Goal: Information Seeking & Learning: Understand process/instructions

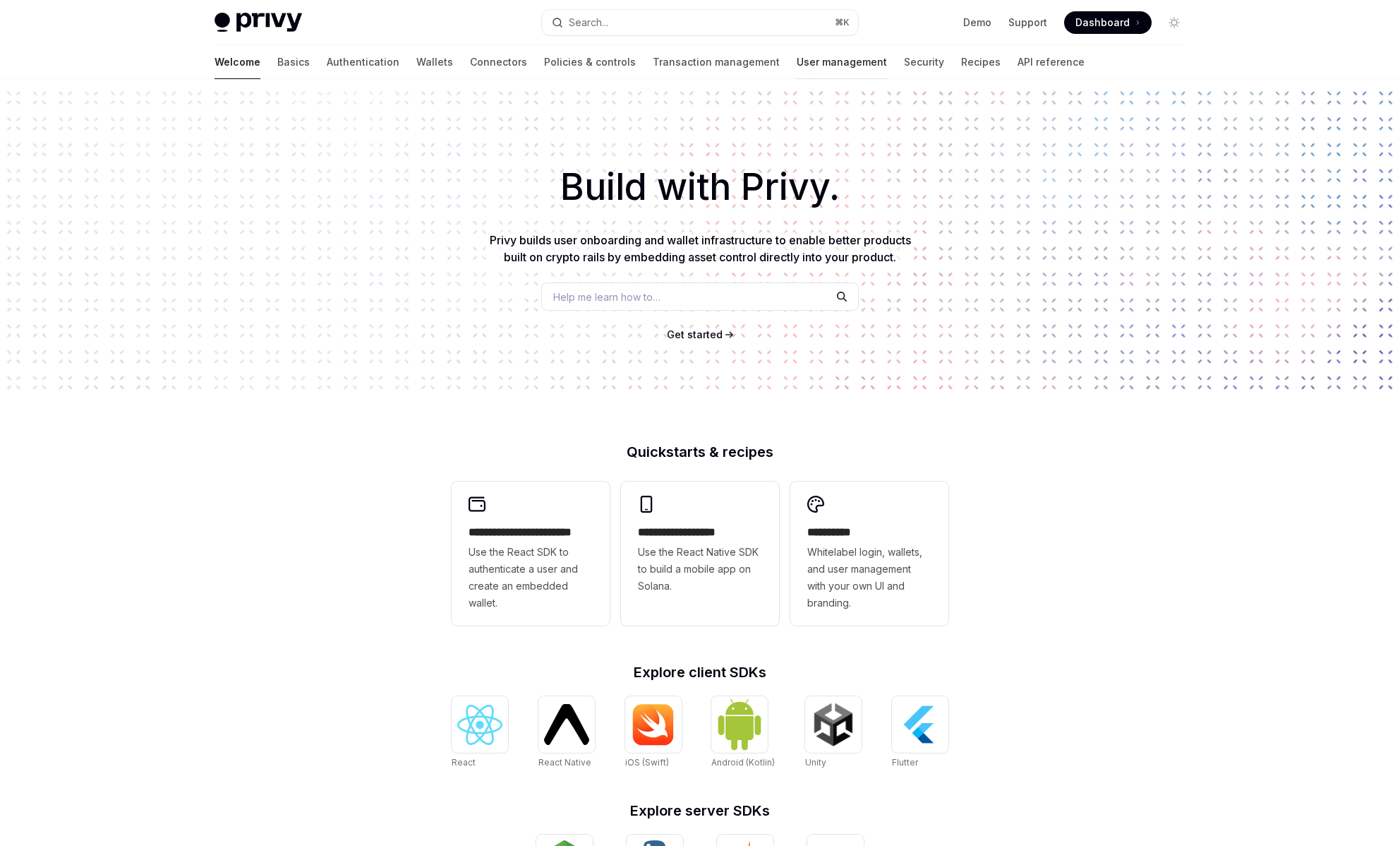
click at [796, 69] on link "User management" at bounding box center [842, 62] width 90 height 34
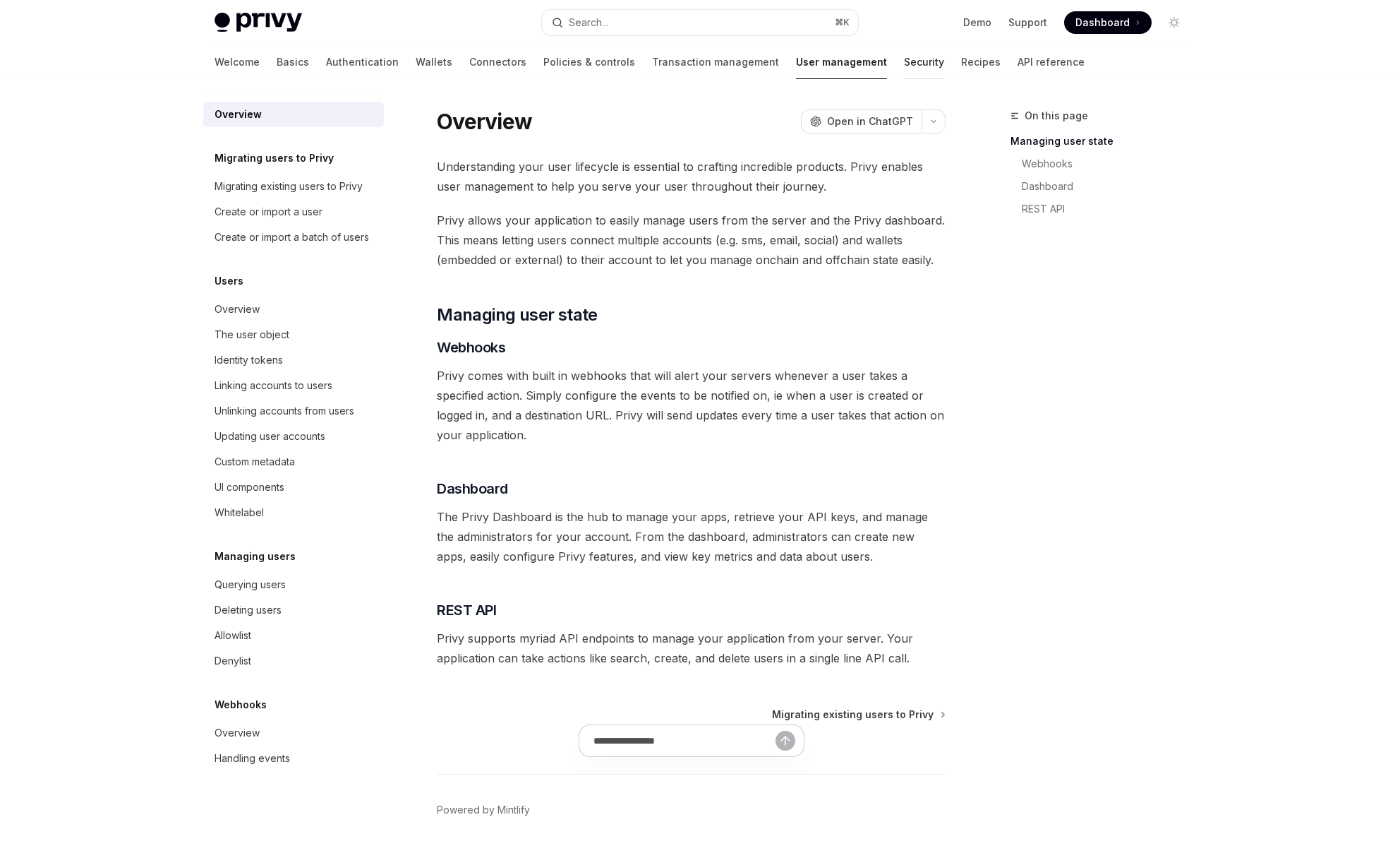
click at [904, 68] on link "Security" at bounding box center [924, 62] width 40 height 34
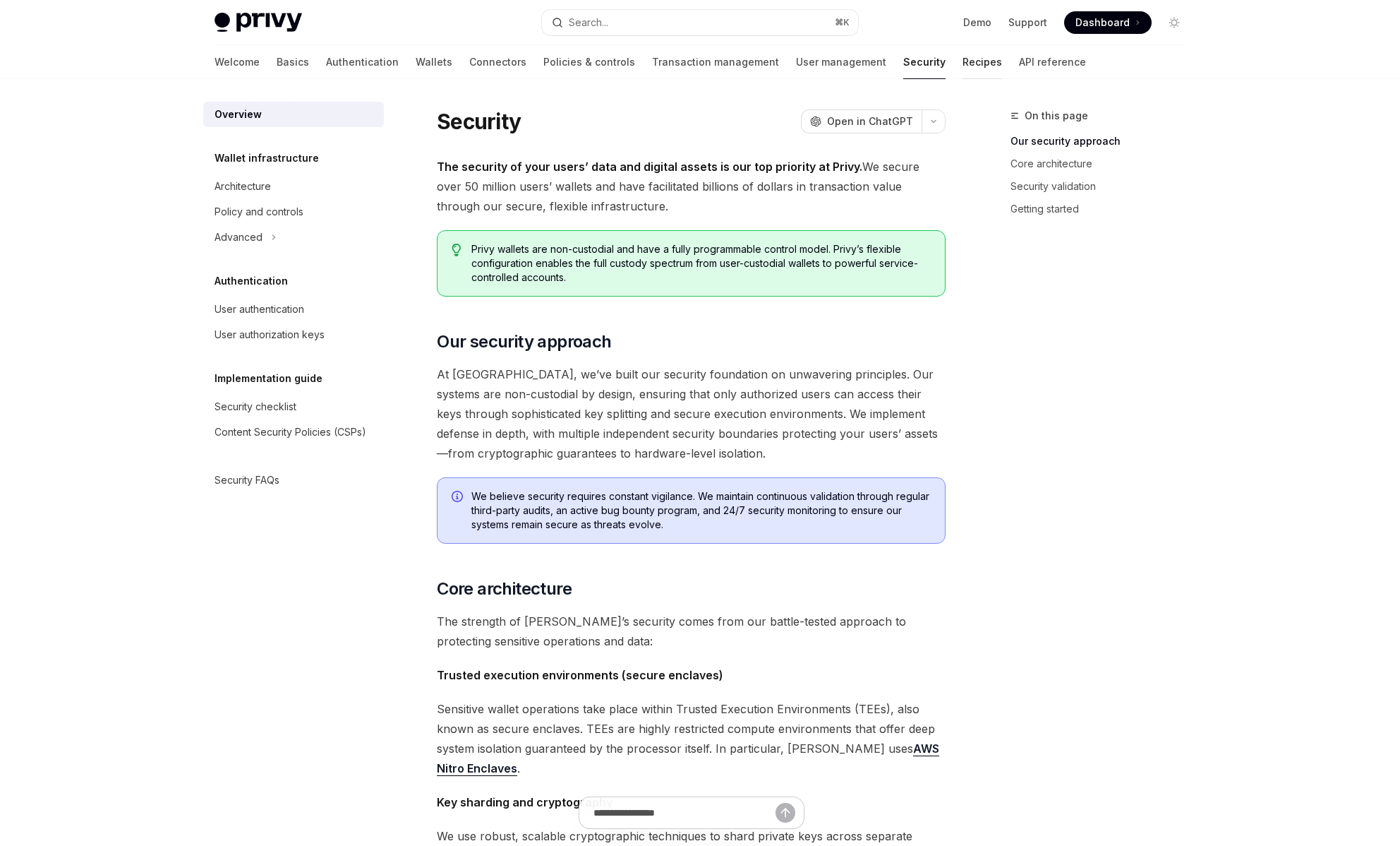
click at [963, 65] on link "Recipes" at bounding box center [982, 62] width 40 height 34
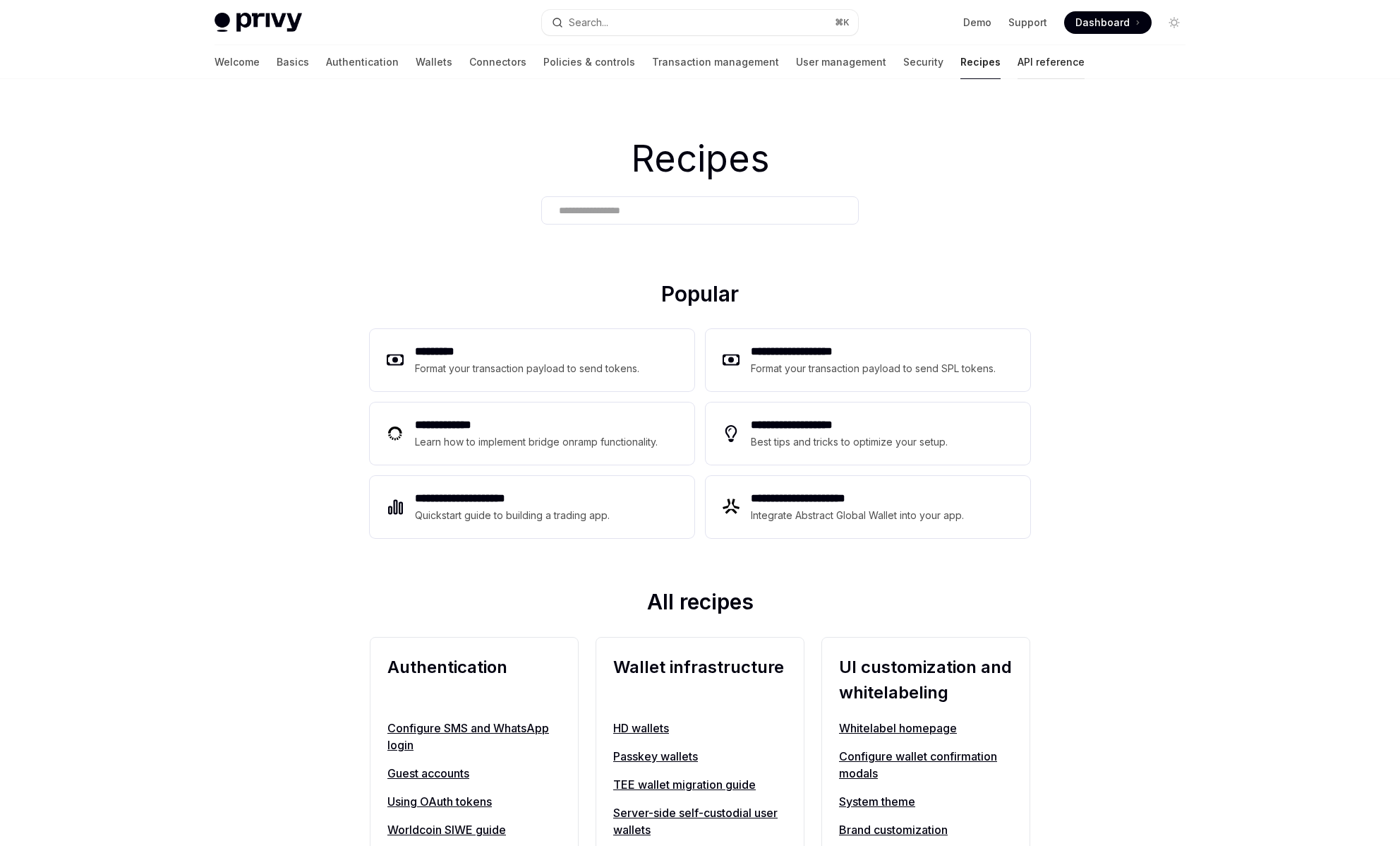
click at [1018, 61] on link "API reference" at bounding box center [1051, 62] width 67 height 34
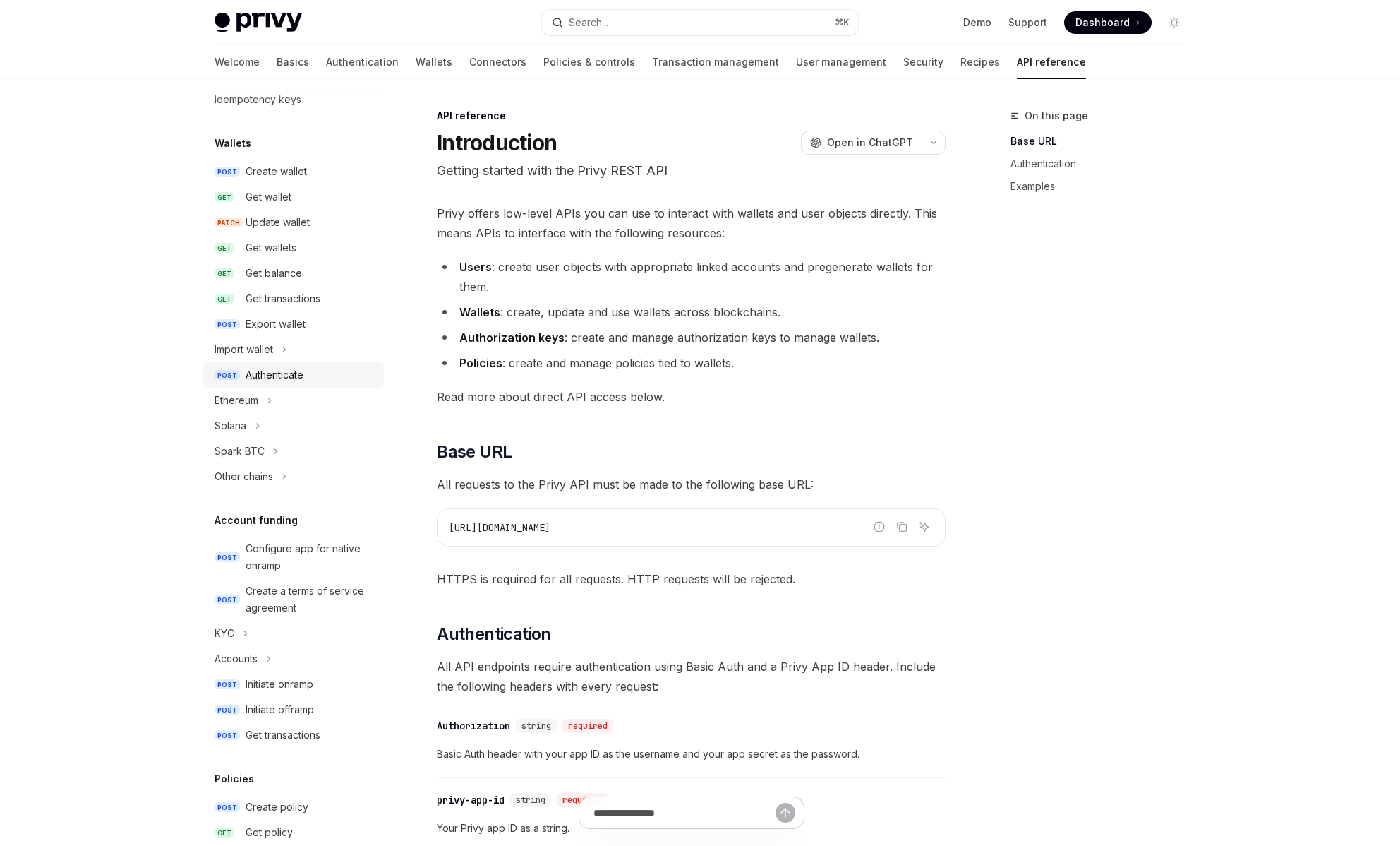
scroll to position [90, 0]
click at [331, 472] on button "Other chains" at bounding box center [294, 475] width 181 height 25
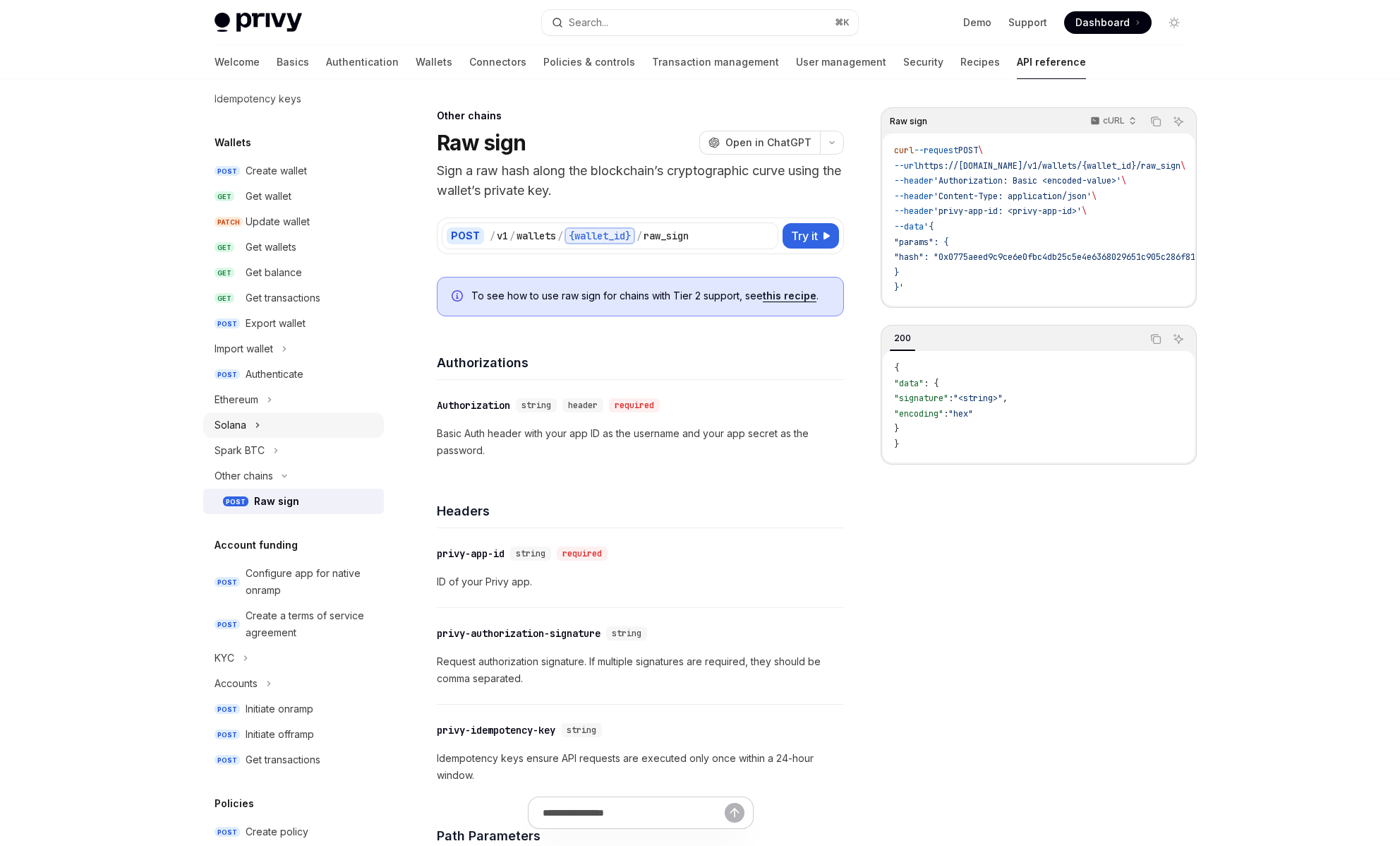
click at [325, 422] on button "Solana" at bounding box center [294, 425] width 181 height 25
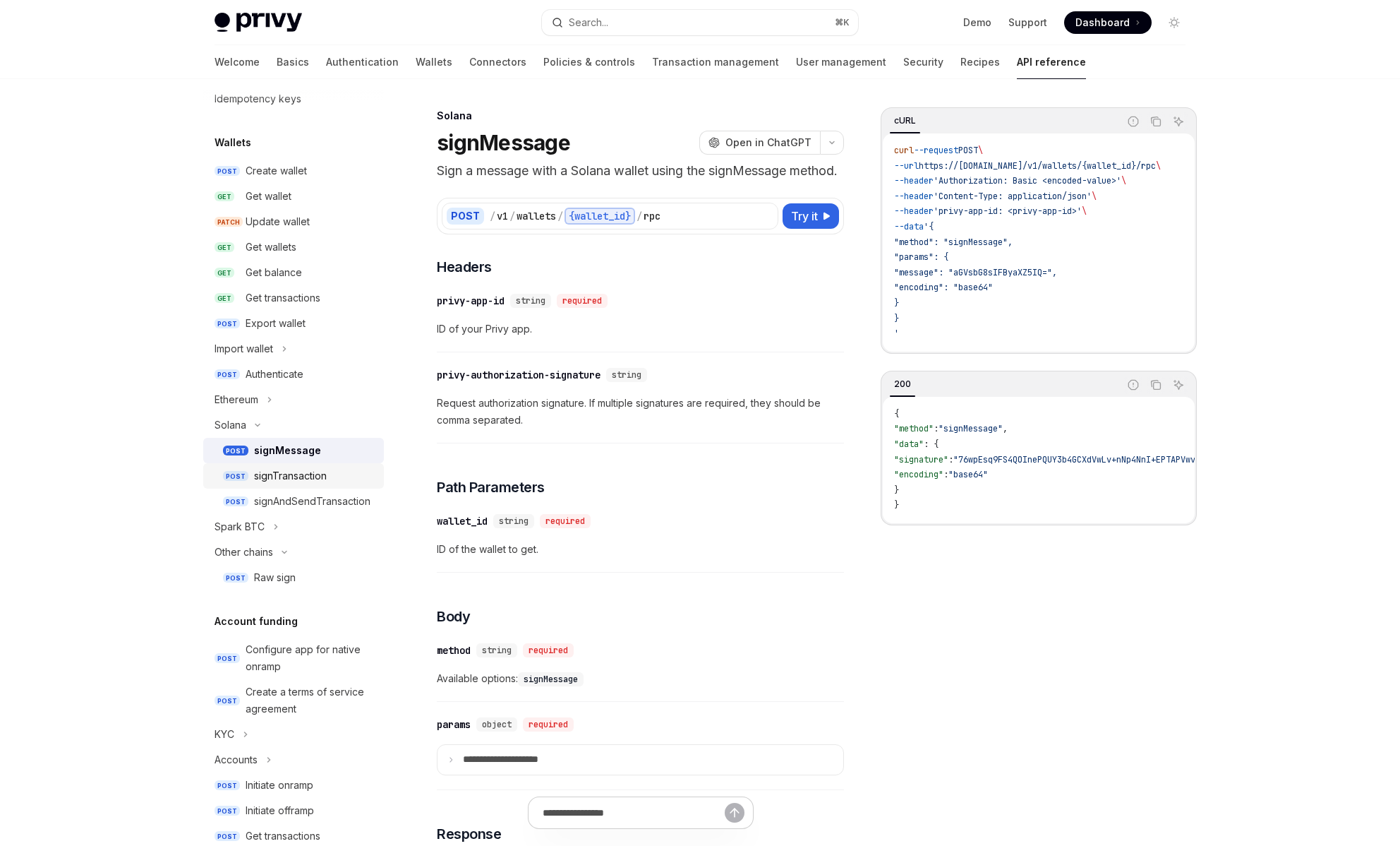
click at [335, 471] on div "signTransaction" at bounding box center [315, 475] width 121 height 17
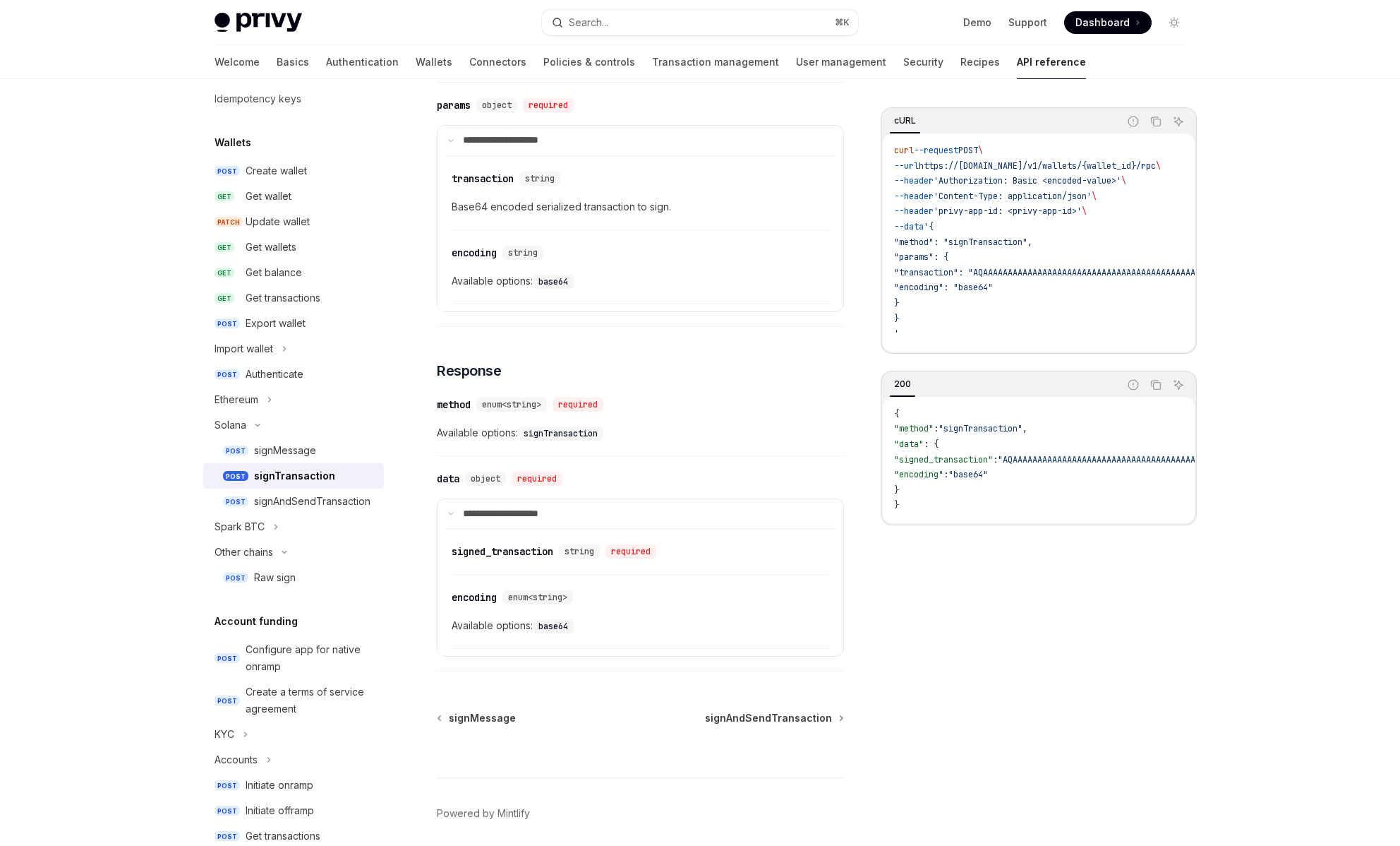
scroll to position [693, 0]
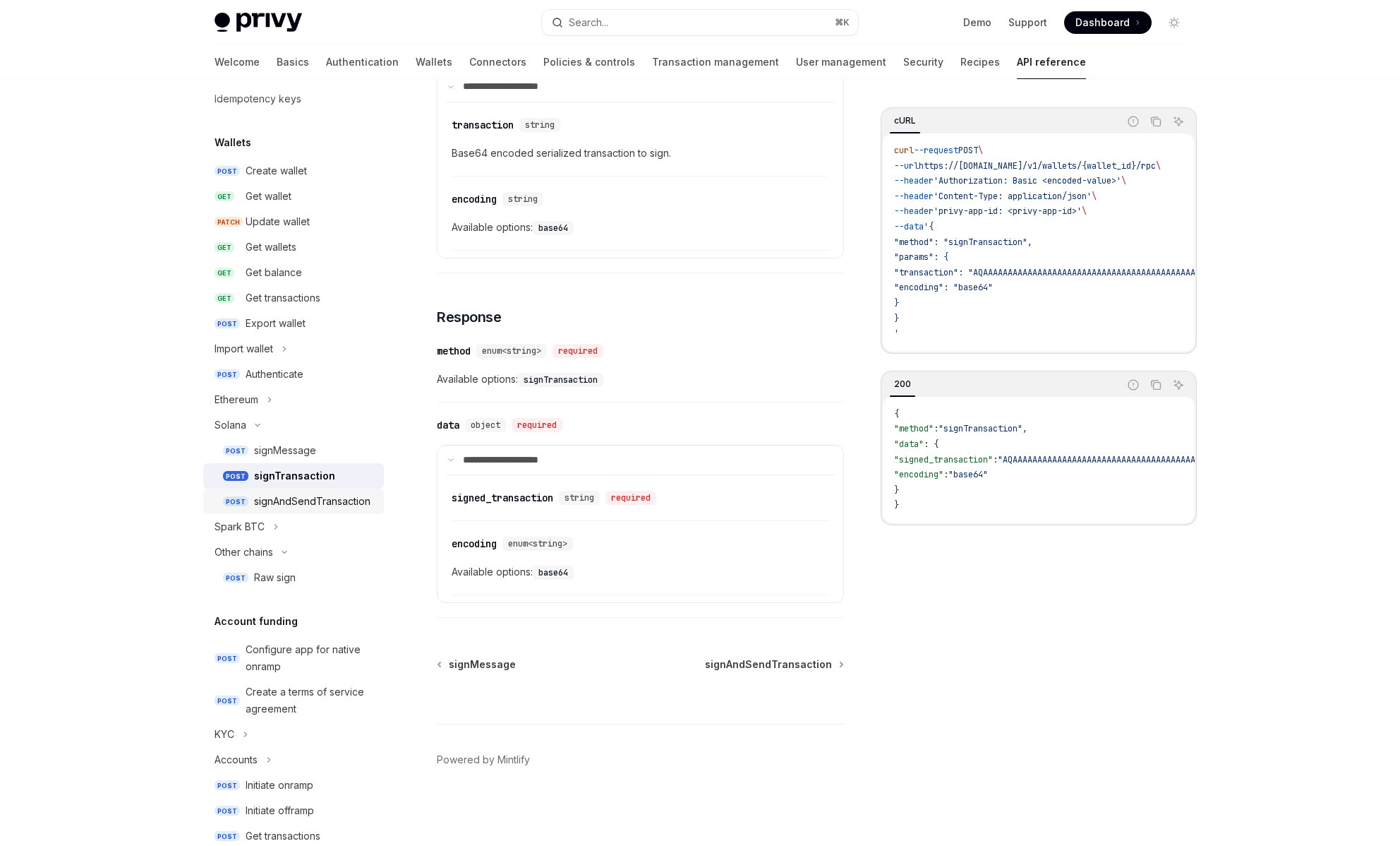
click at [305, 505] on div "signAndSendTransaction" at bounding box center [312, 500] width 116 height 17
type textarea "*"
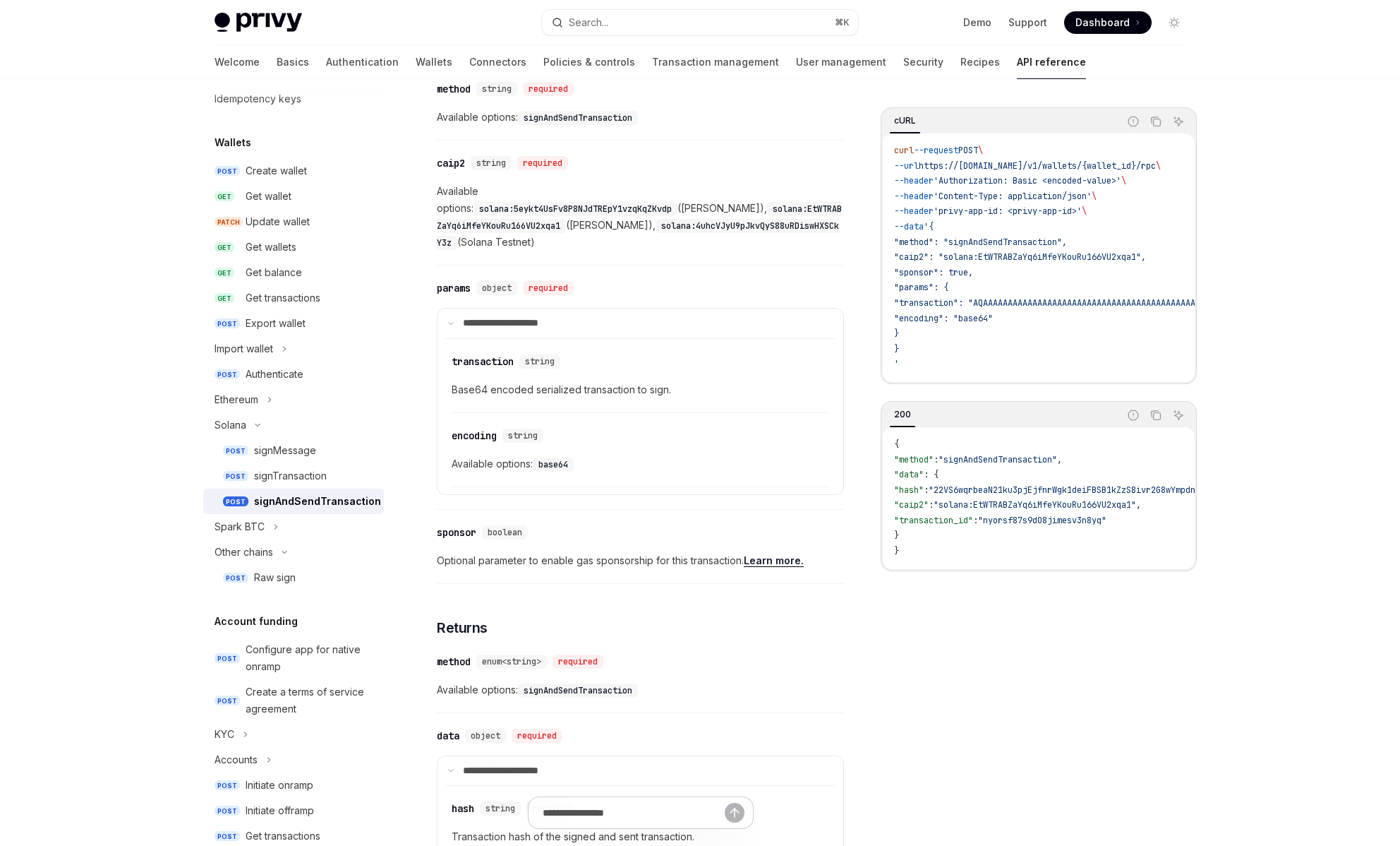
scroll to position [583, 0]
